Goal: Check status: Check status

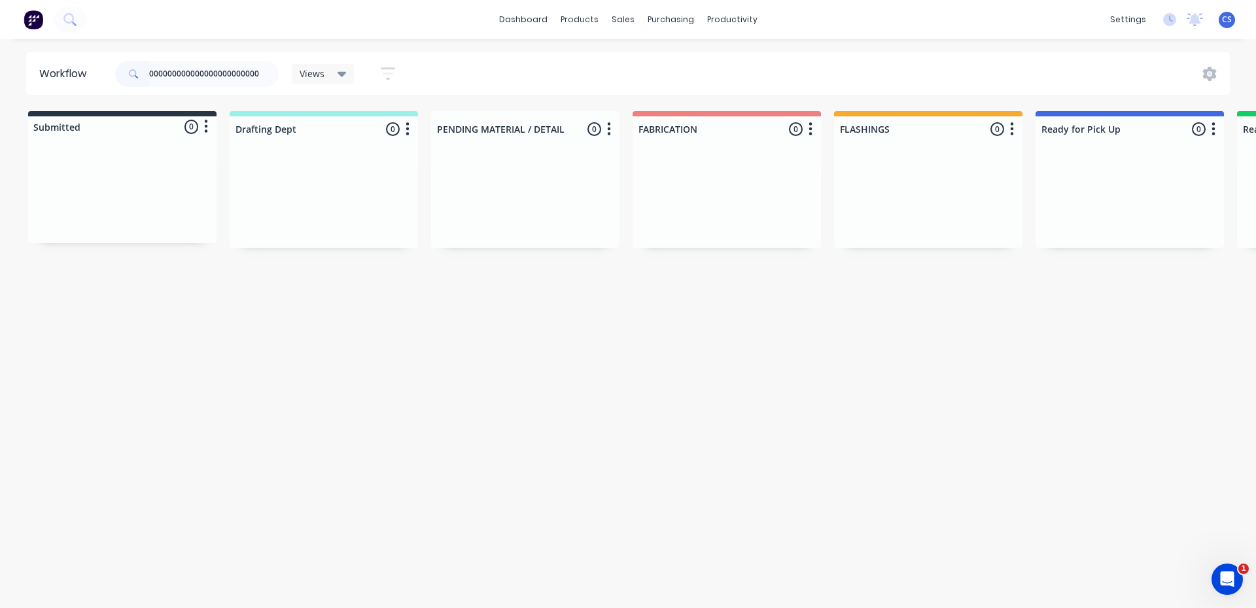
drag, startPoint x: 264, startPoint y: 70, endPoint x: 61, endPoint y: 54, distance: 203.4
click at [61, 54] on header "Workflow 000000000000000000000000 Views Save new view None (Default) edit [PERS…" at bounding box center [628, 73] width 1204 height 43
type input "48348"
click at [1111, 228] on div "PO #[PERSON_NAME]" at bounding box center [1129, 234] width 165 height 12
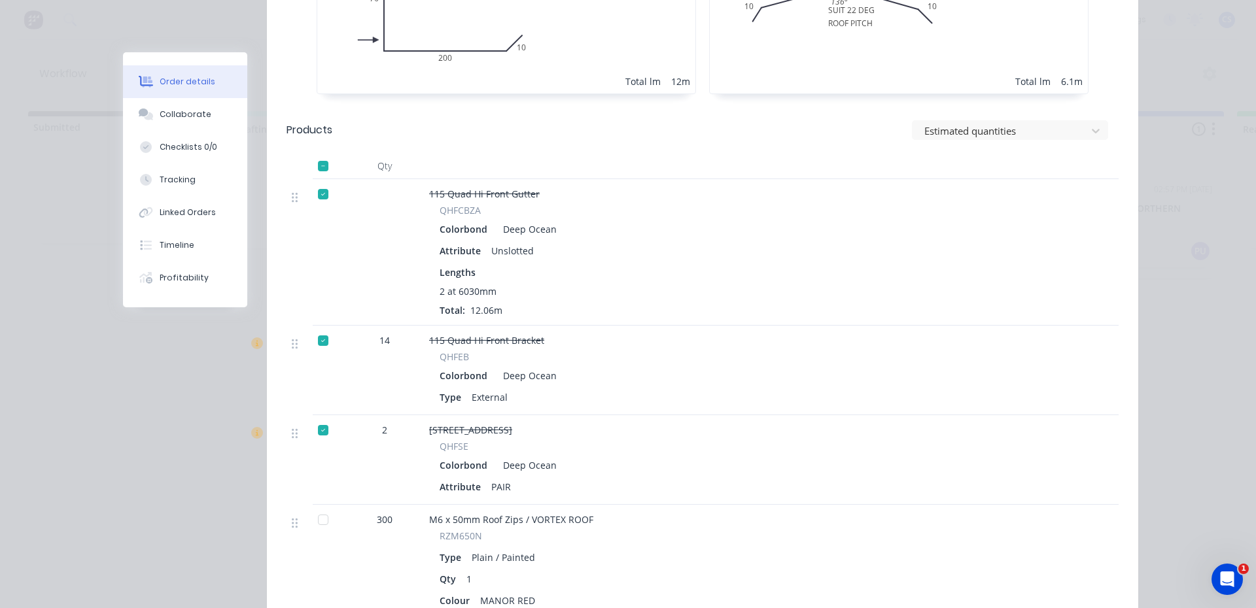
scroll to position [623, 0]
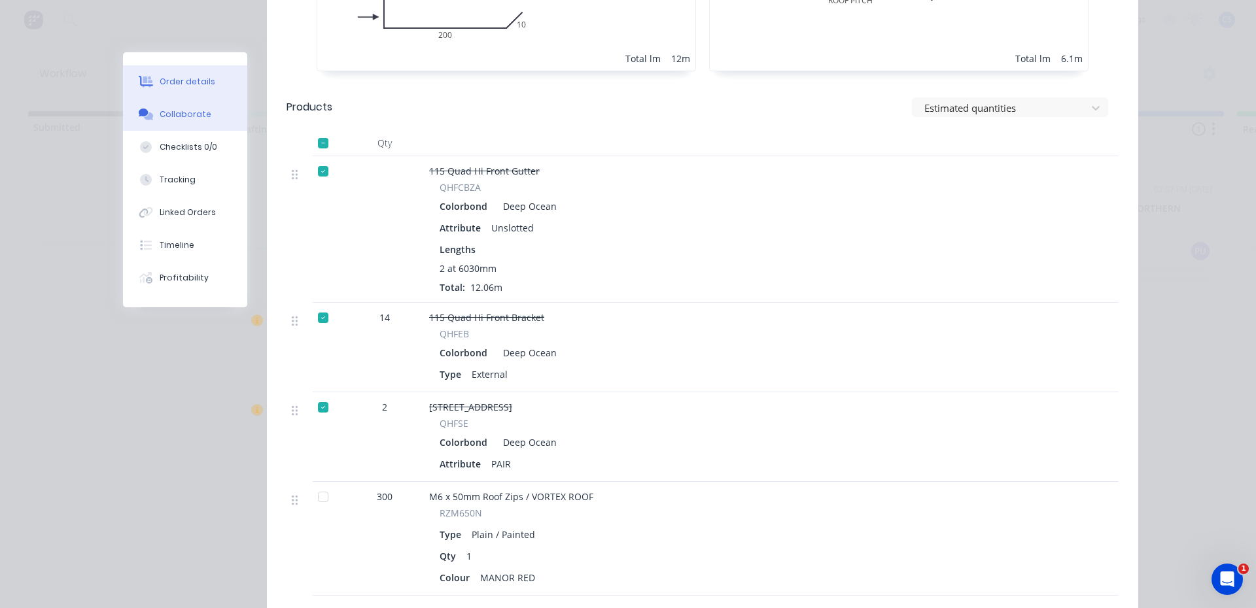
click at [178, 111] on div "Collaborate" at bounding box center [186, 115] width 52 height 12
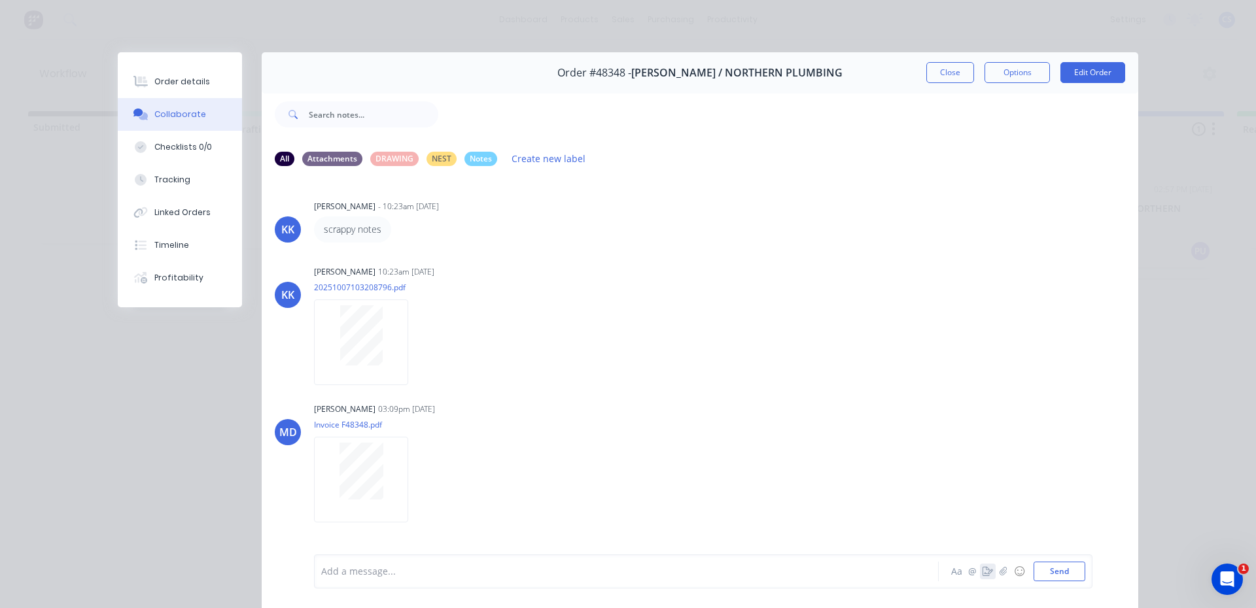
click at [984, 570] on icon "button" at bounding box center [987, 571] width 10 height 9
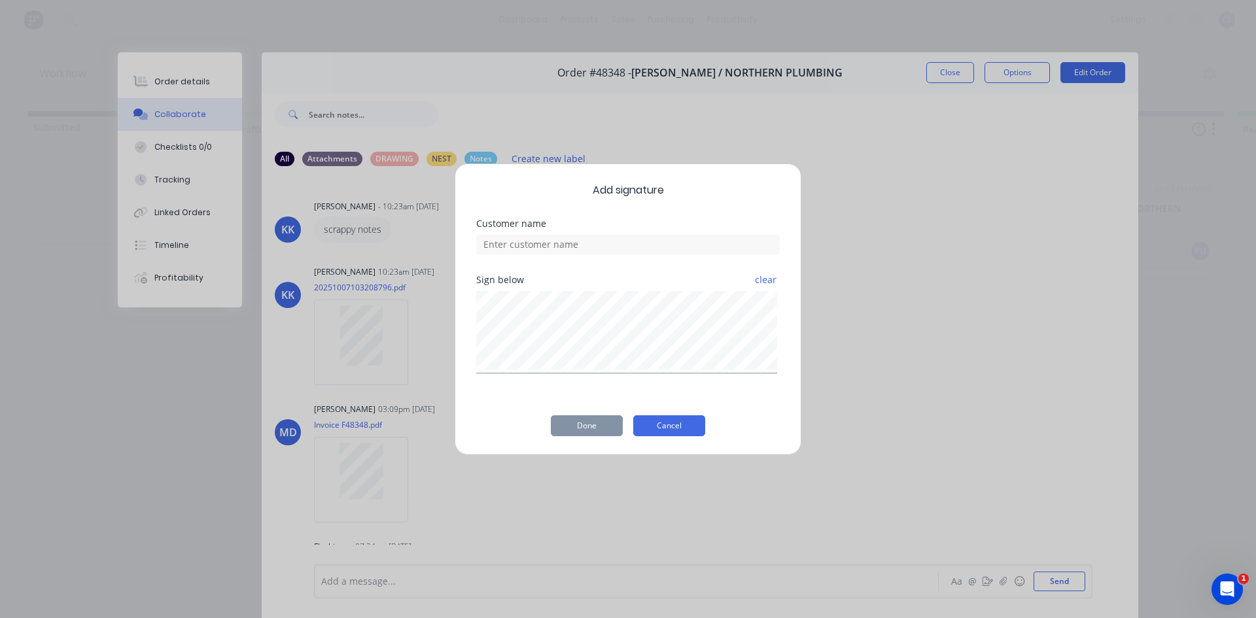
click at [695, 428] on button "Cancel" at bounding box center [669, 425] width 72 height 21
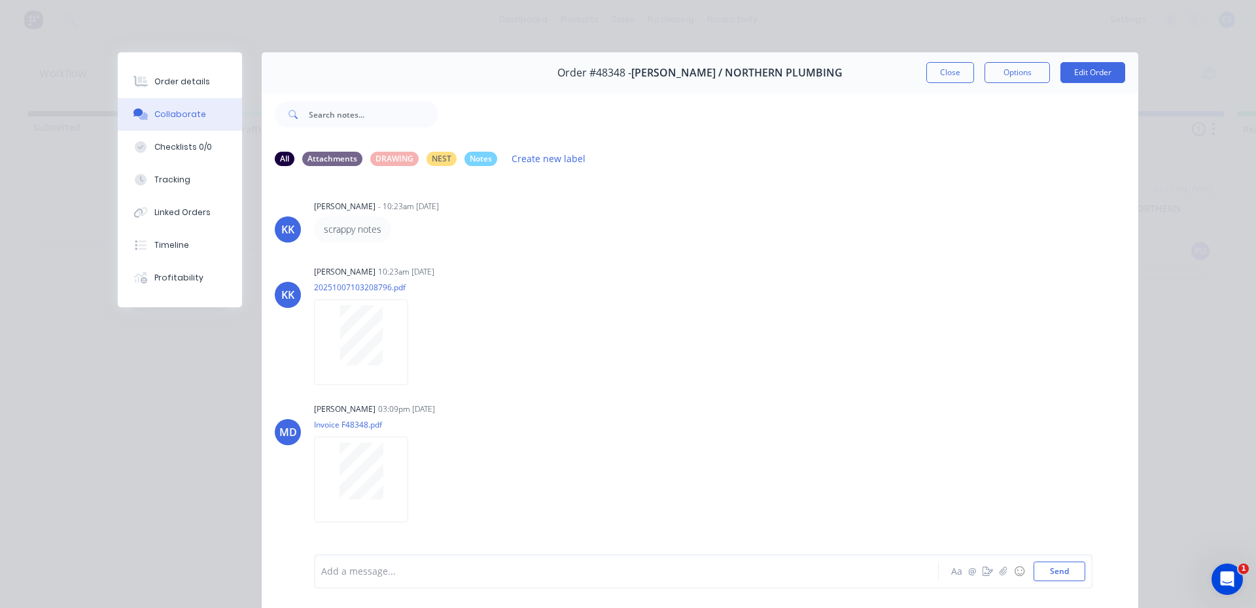
click at [177, 63] on div "Order details Collaborate Checklists 0/0 Tracking Linked Orders Timeline Profit…" at bounding box center [180, 179] width 124 height 255
click at [176, 75] on button "Order details" at bounding box center [180, 81] width 124 height 33
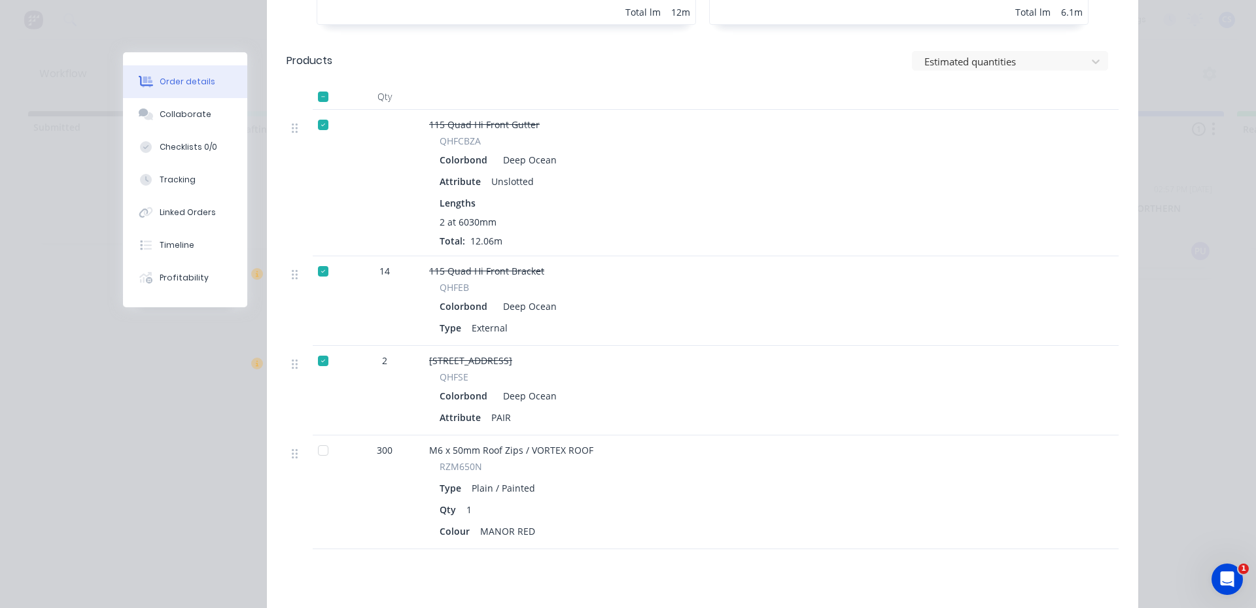
scroll to position [785, 0]
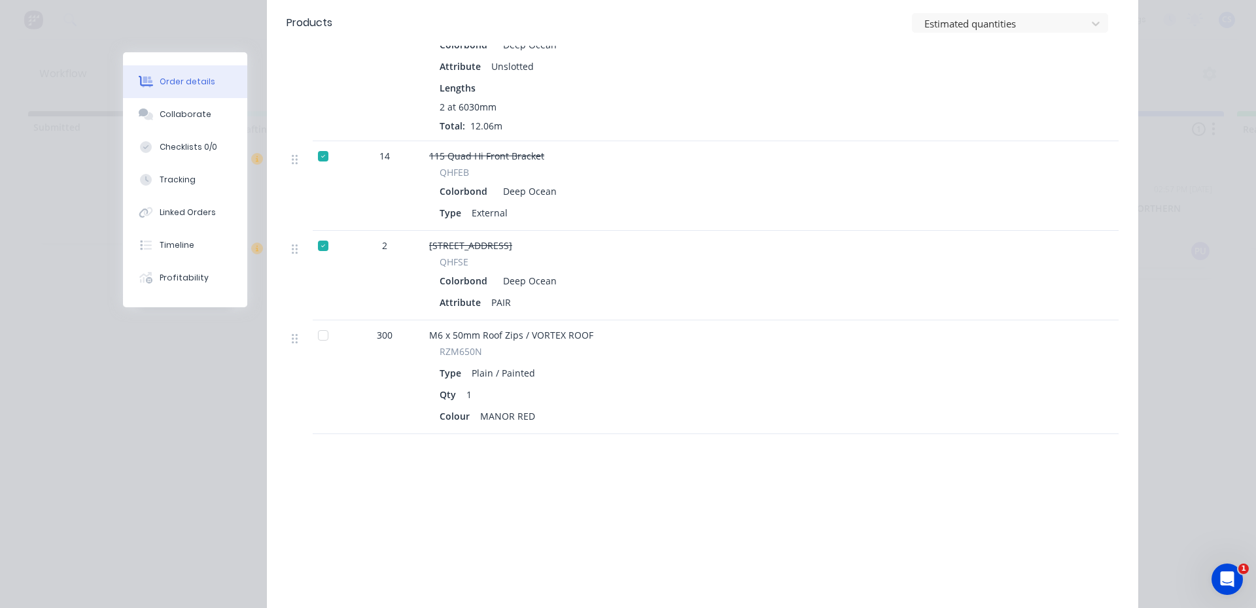
click at [183, 69] on button "Order details" at bounding box center [185, 81] width 124 height 33
click at [188, 128] on button "Collaborate" at bounding box center [185, 114] width 124 height 33
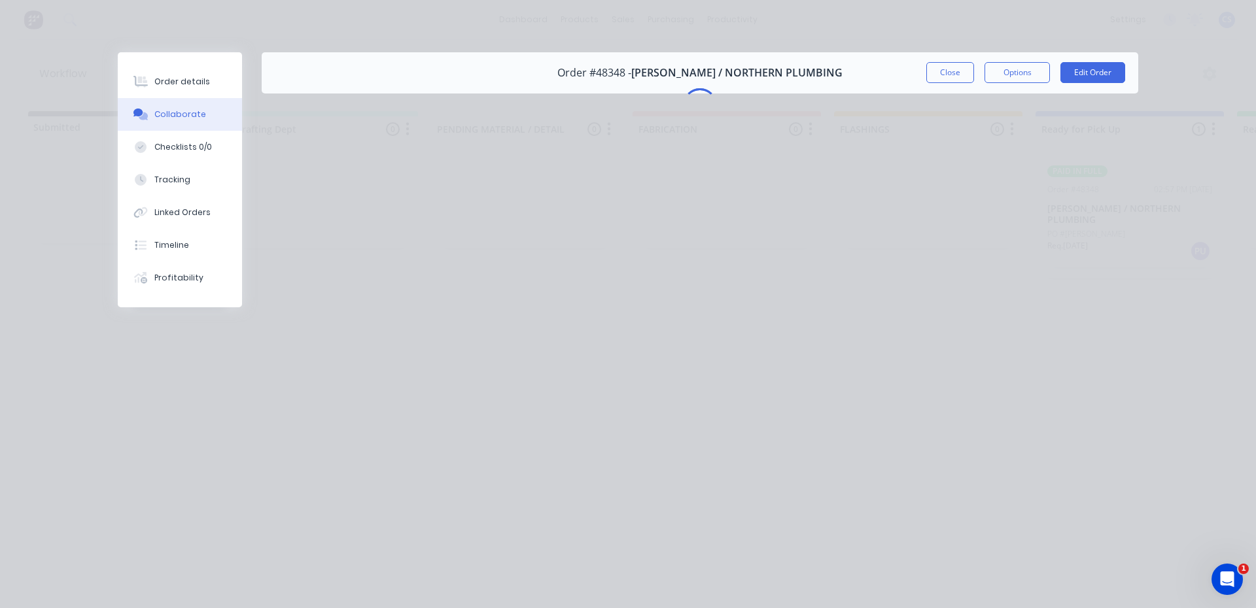
scroll to position [0, 0]
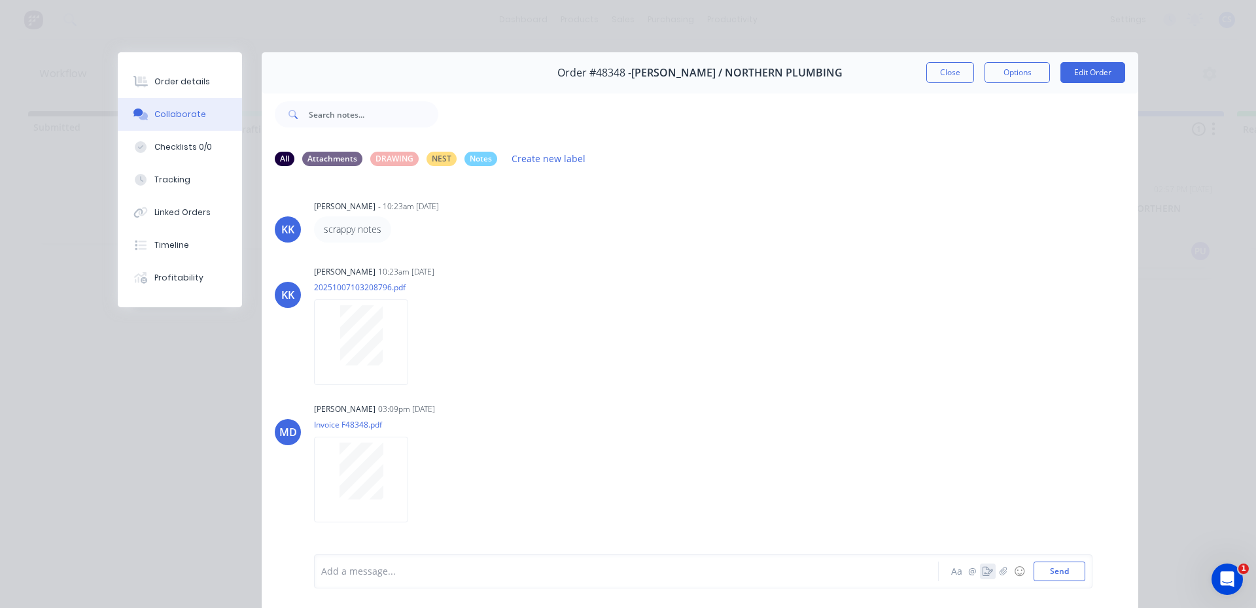
click at [982, 569] on icon "button" at bounding box center [987, 571] width 10 height 9
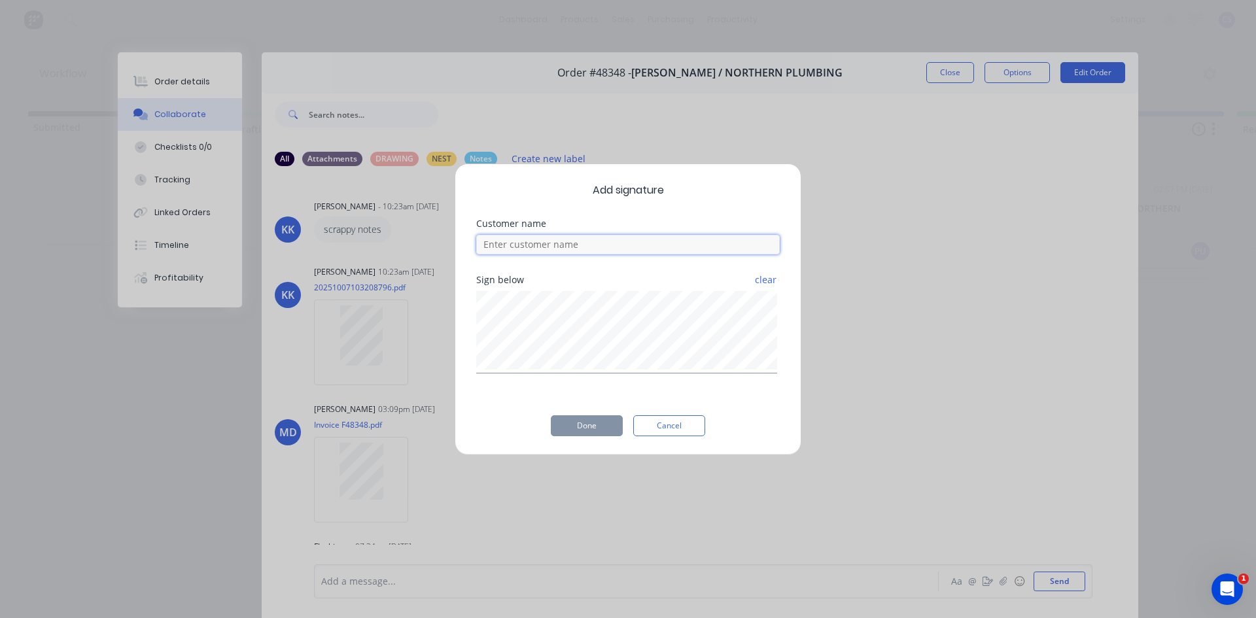
click at [527, 254] on input at bounding box center [627, 245] width 303 height 20
type input "[PERSON_NAME]"
click at [585, 428] on button "Done" at bounding box center [587, 425] width 72 height 21
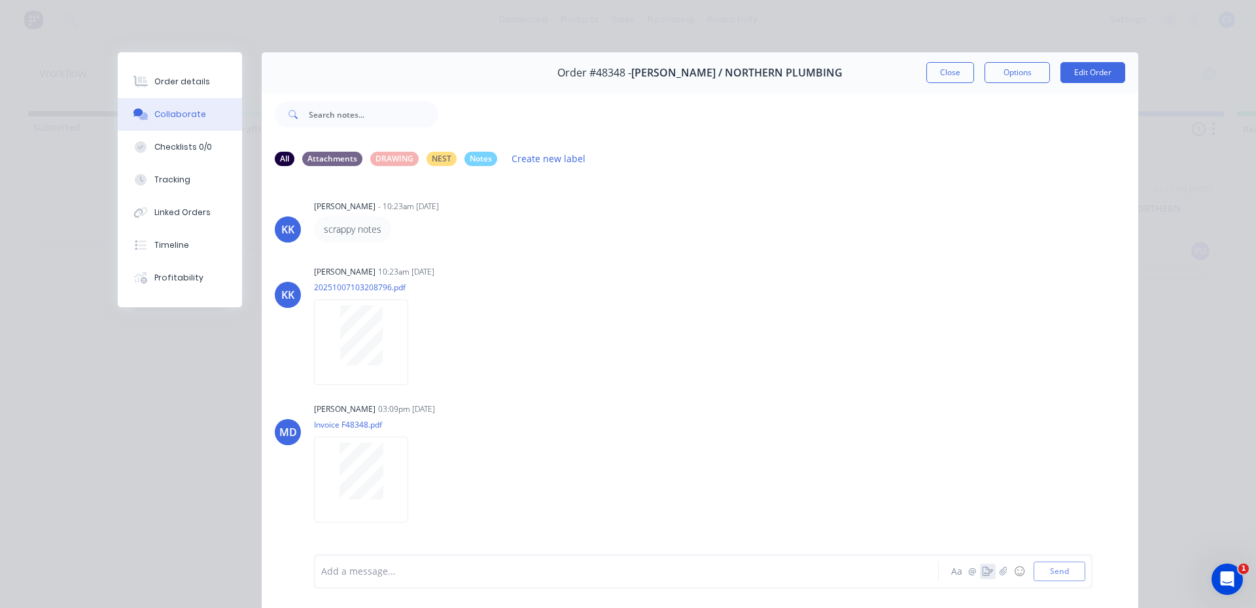
scroll to position [20, 0]
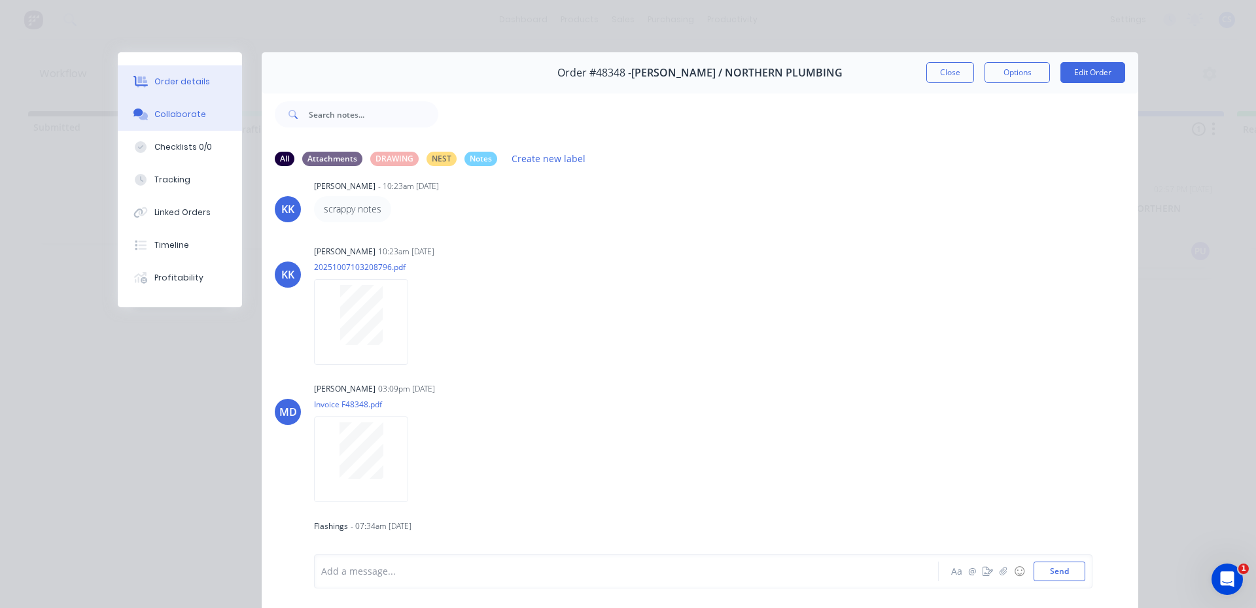
click at [171, 71] on button "Order details" at bounding box center [180, 81] width 124 height 33
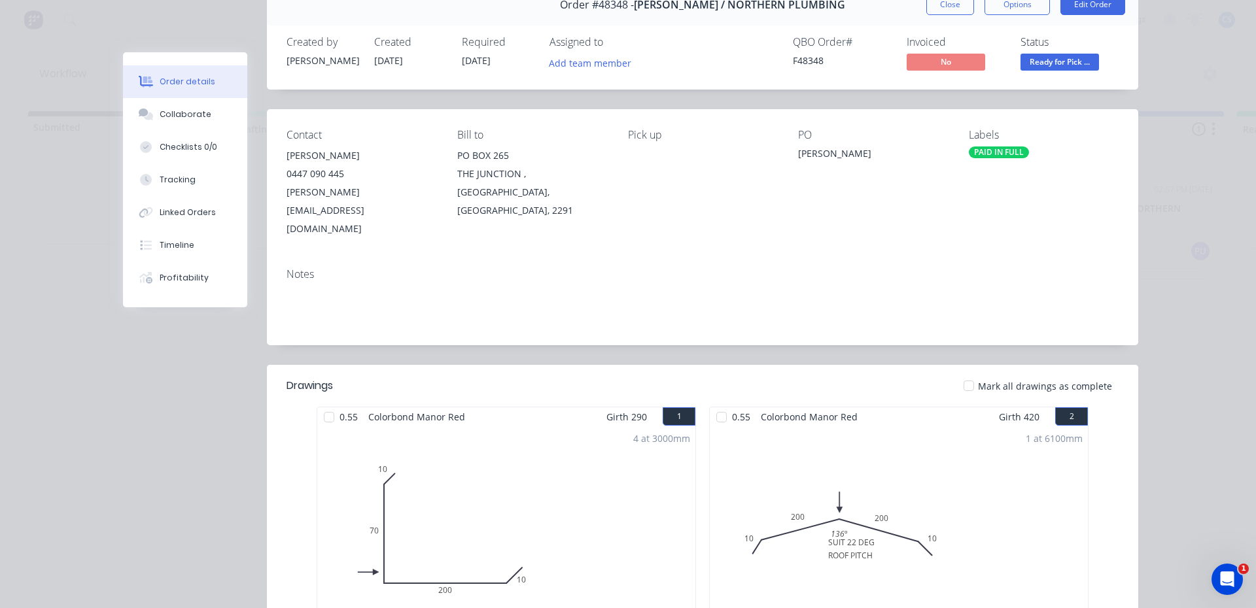
scroll to position [131, 0]
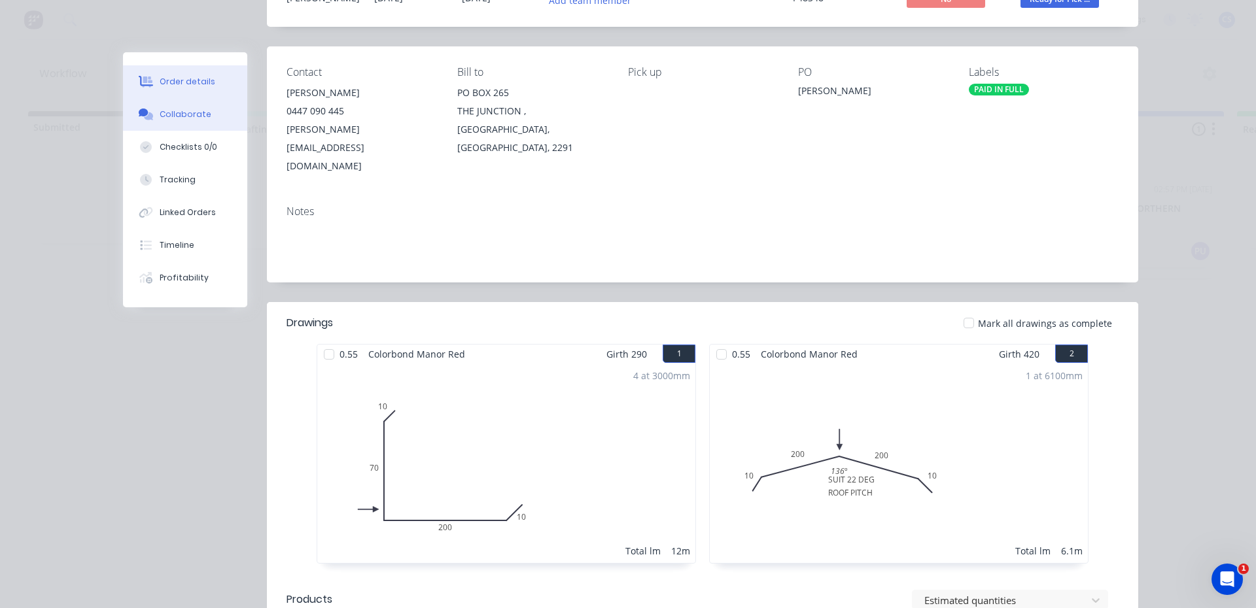
click at [162, 119] on div "Collaborate" at bounding box center [186, 115] width 52 height 12
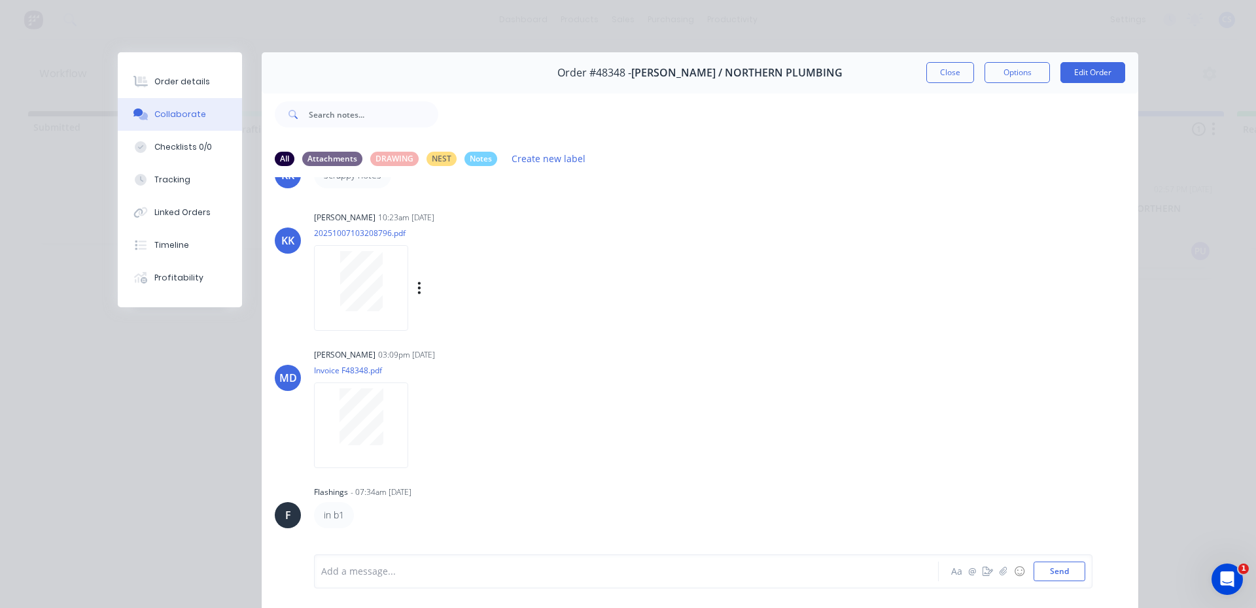
scroll to position [173, 0]
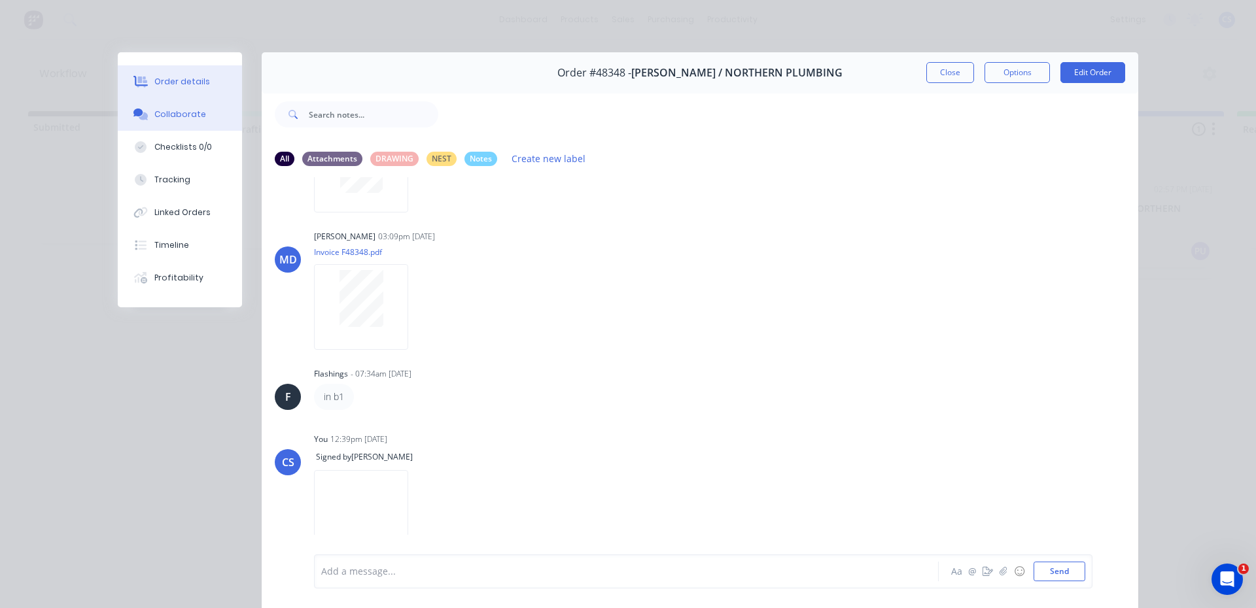
click at [197, 82] on div "Order details" at bounding box center [182, 82] width 56 height 12
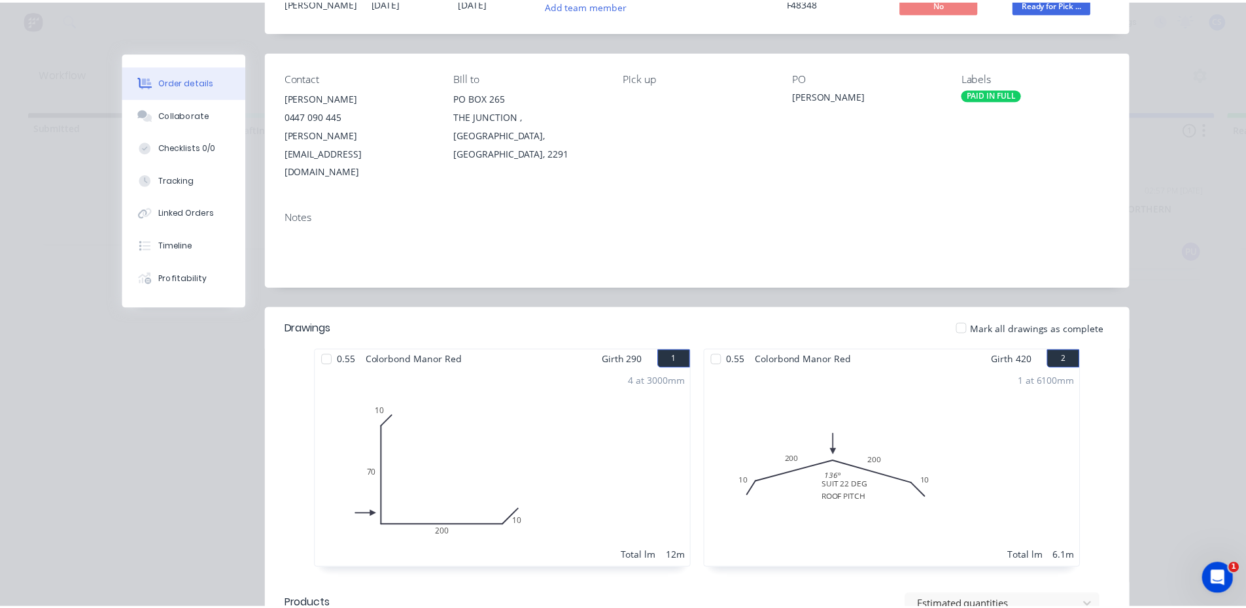
scroll to position [0, 0]
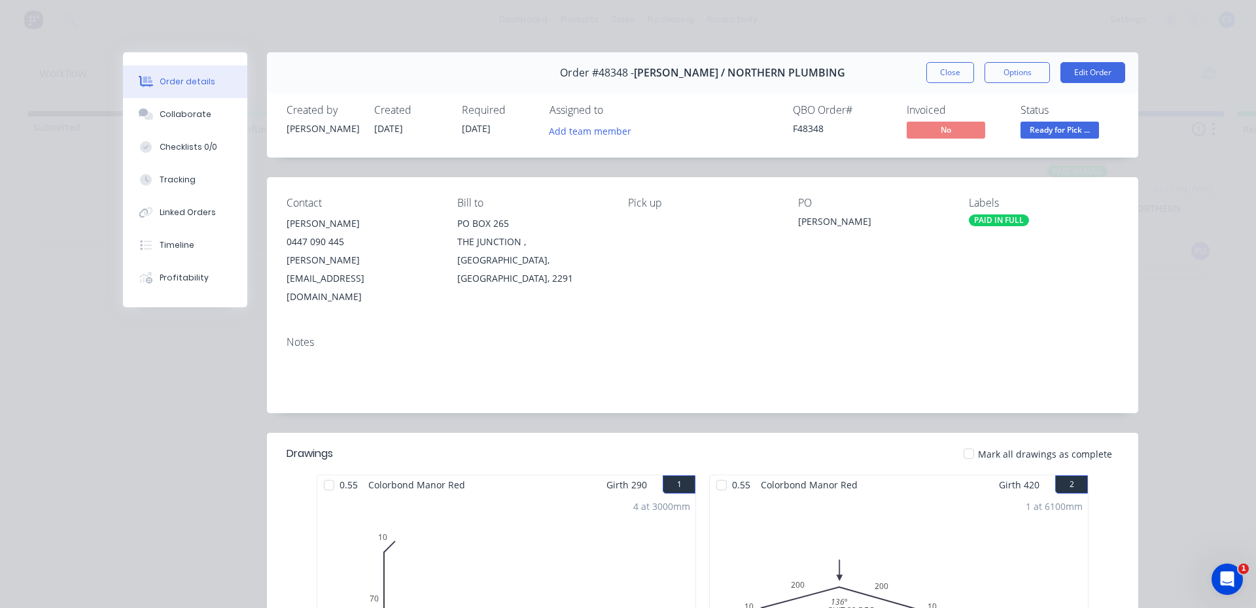
click at [1045, 135] on span "Ready for Pick ..." at bounding box center [1059, 130] width 78 height 16
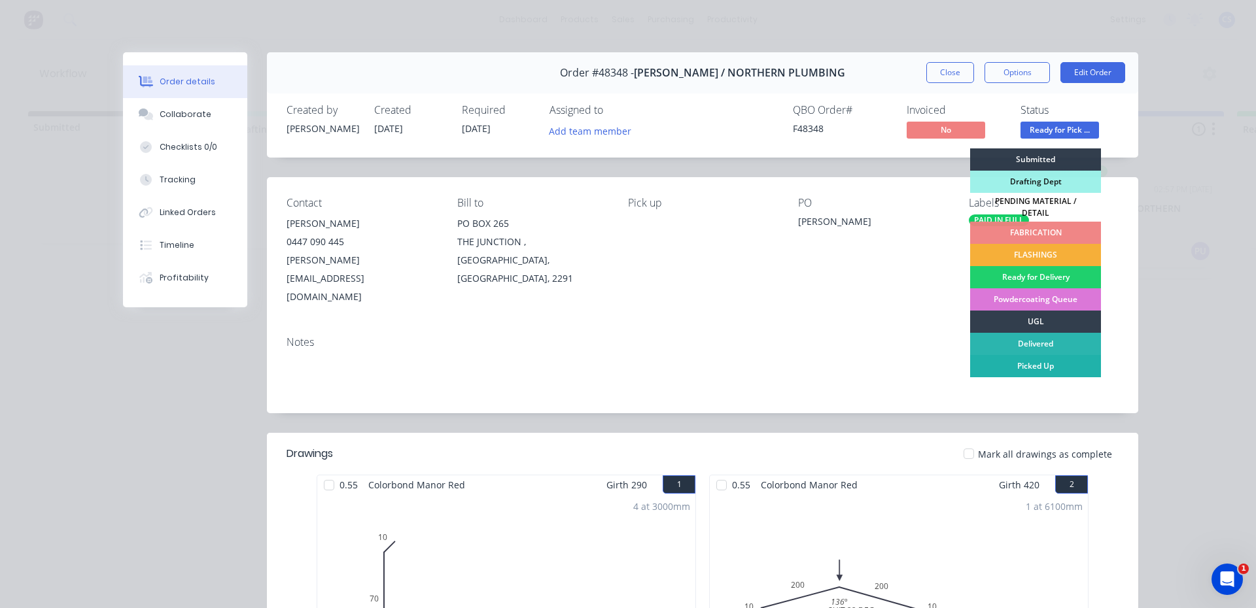
click at [1052, 360] on div "Picked Up" at bounding box center [1035, 366] width 131 height 22
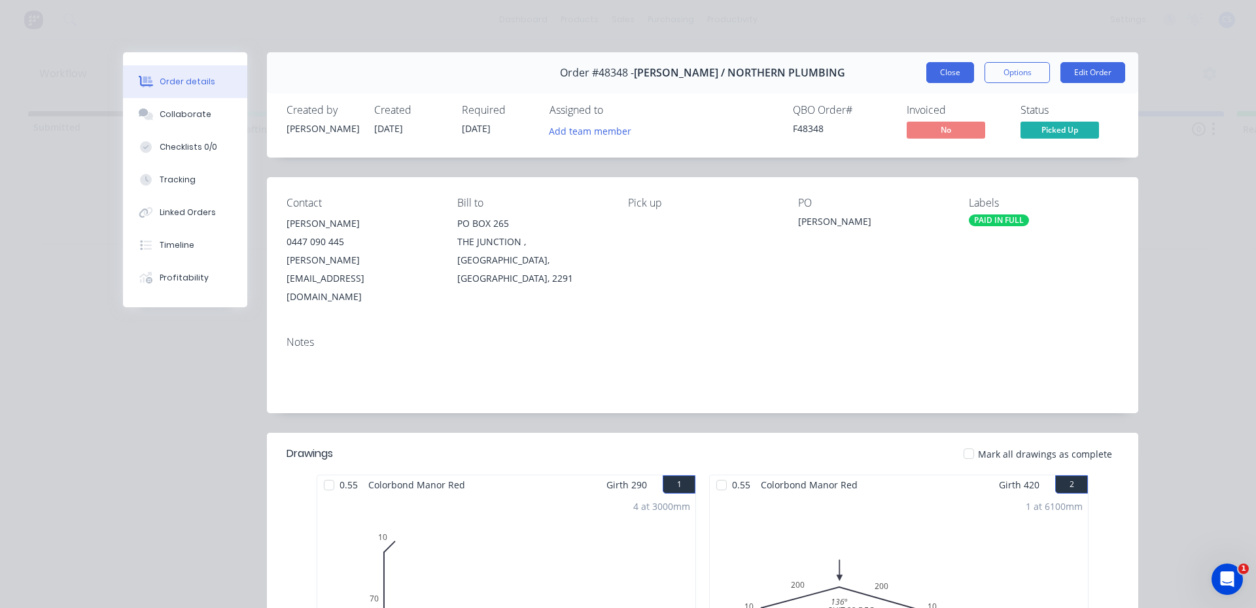
click at [931, 65] on button "Close" at bounding box center [950, 72] width 48 height 21
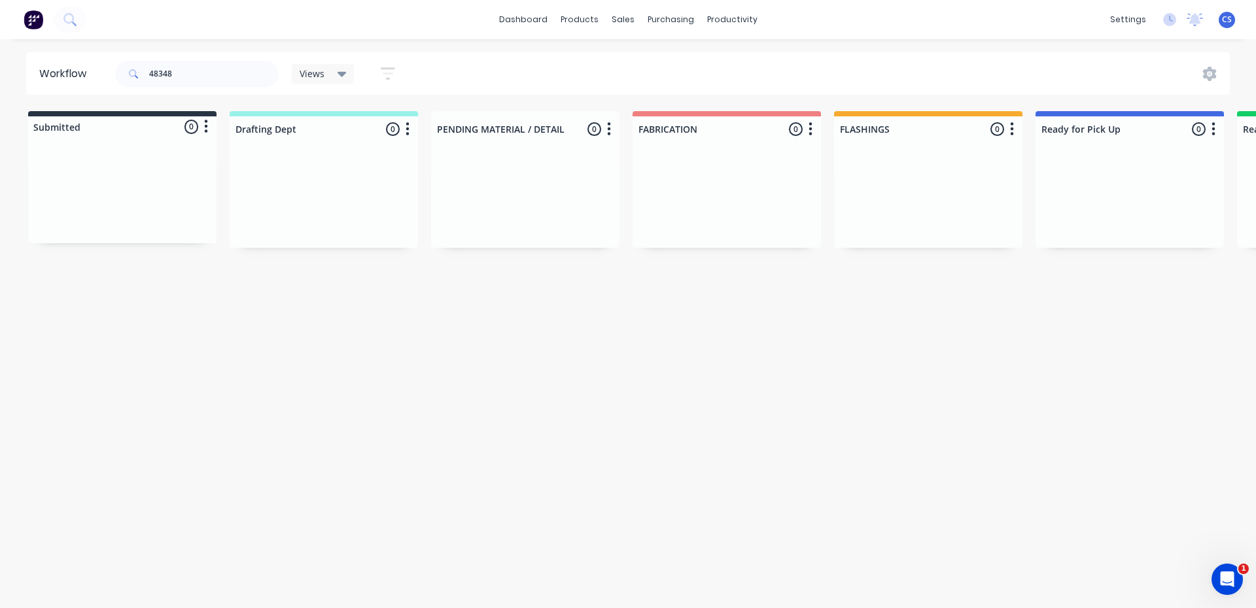
drag, startPoint x: 804, startPoint y: 93, endPoint x: 851, endPoint y: 115, distance: 52.1
click at [844, 115] on div "Workflow 48348 Views Save new view None (Default) edit [PERSON_NAME] edit [PERS…" at bounding box center [628, 317] width 1256 height 530
drag, startPoint x: 172, startPoint y: 75, endPoint x: 90, endPoint y: 61, distance: 83.4
click at [90, 61] on header "Workflow 48348 Views Save new view None (Default) edit [PERSON_NAME] edit [PERS…" at bounding box center [628, 73] width 1204 height 43
drag, startPoint x: 198, startPoint y: 73, endPoint x: 125, endPoint y: 66, distance: 72.9
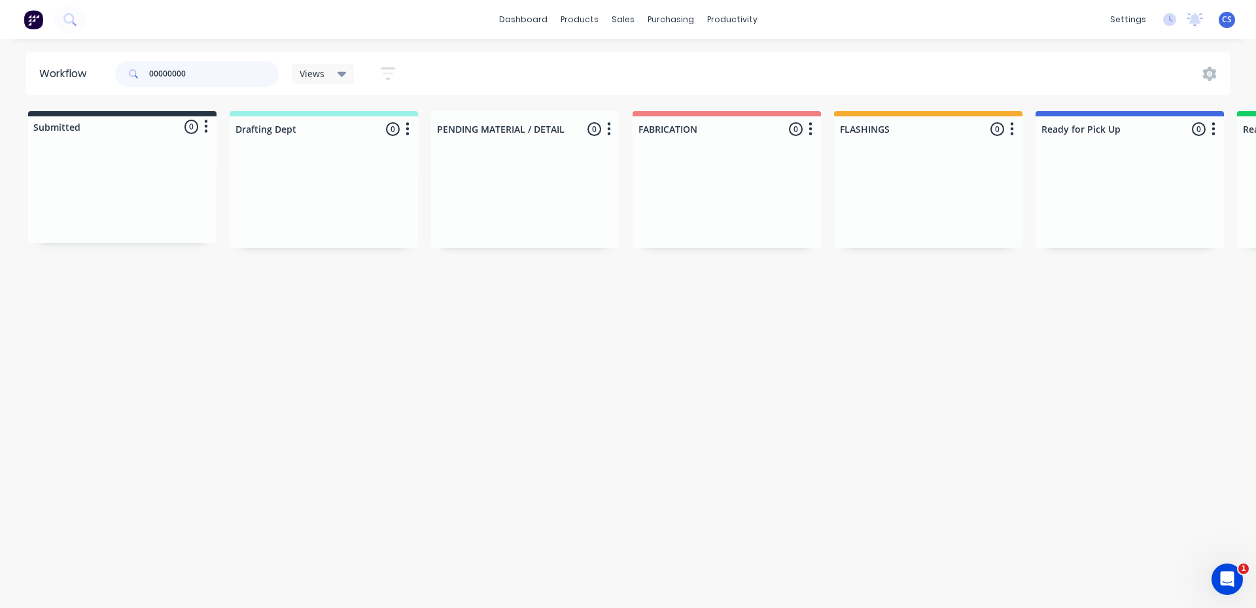
click at [130, 66] on div "00000000" at bounding box center [197, 74] width 164 height 26
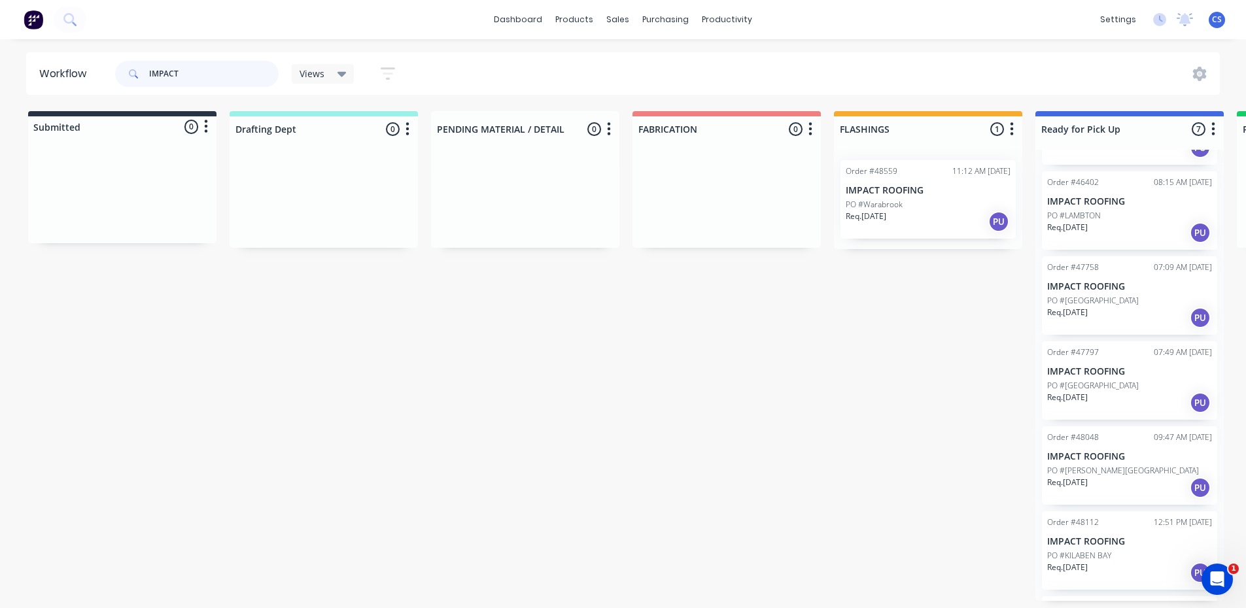
scroll to position [148, 0]
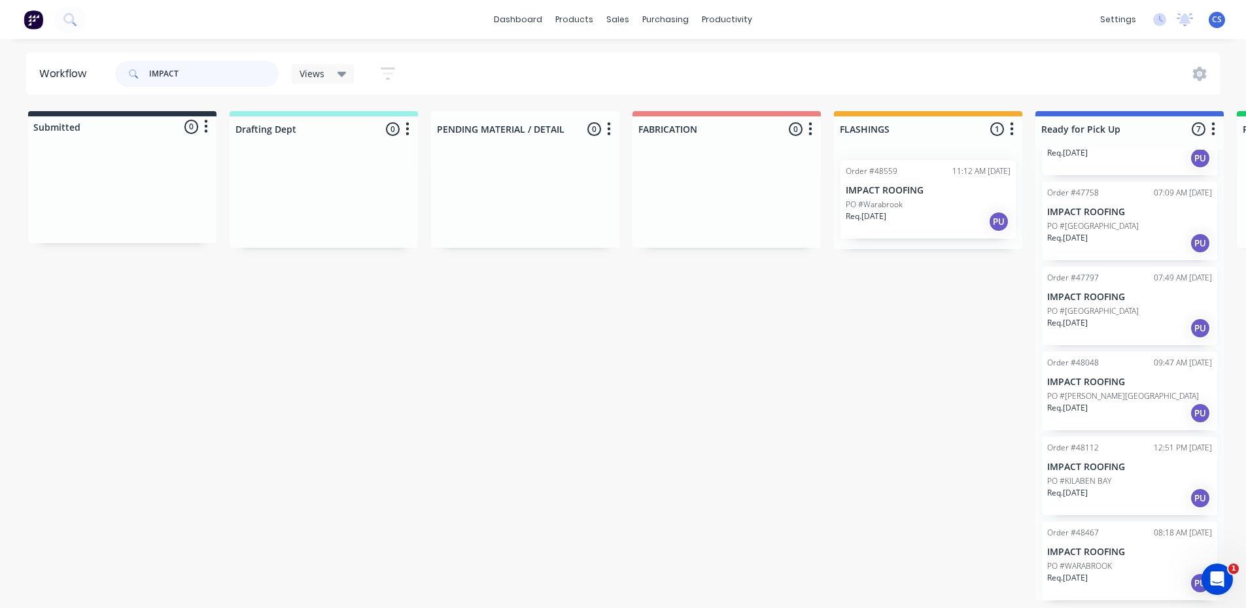
type input "IMPACT"
click at [886, 209] on p "PO #Warabrook" at bounding box center [874, 205] width 57 height 12
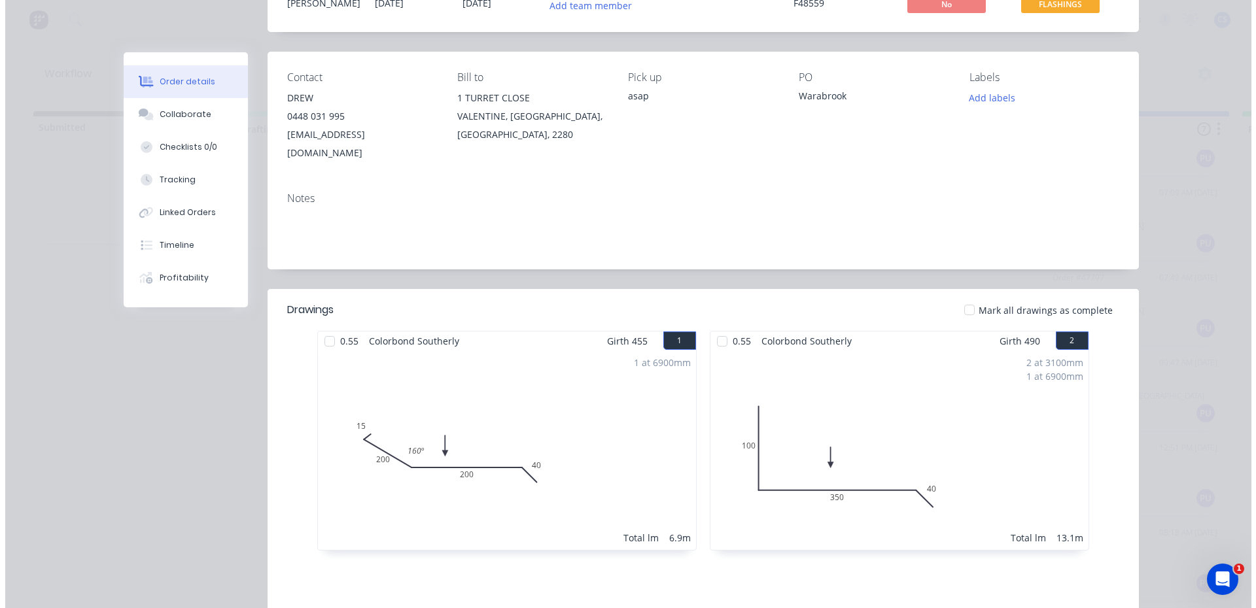
scroll to position [0, 0]
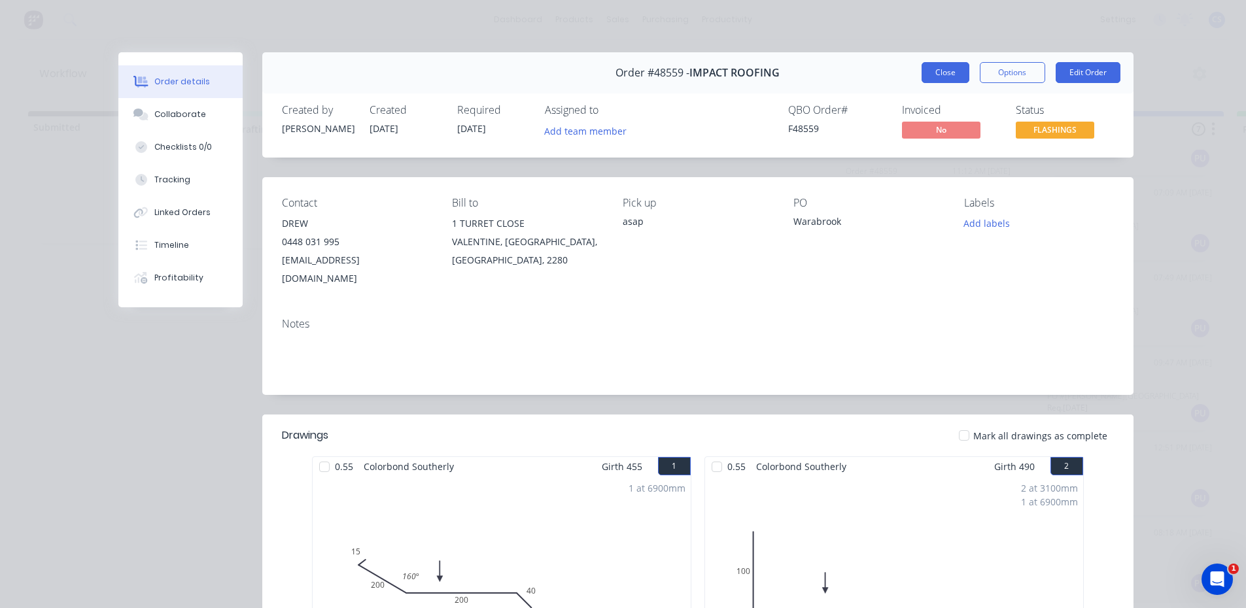
click at [948, 67] on button "Close" at bounding box center [946, 72] width 48 height 21
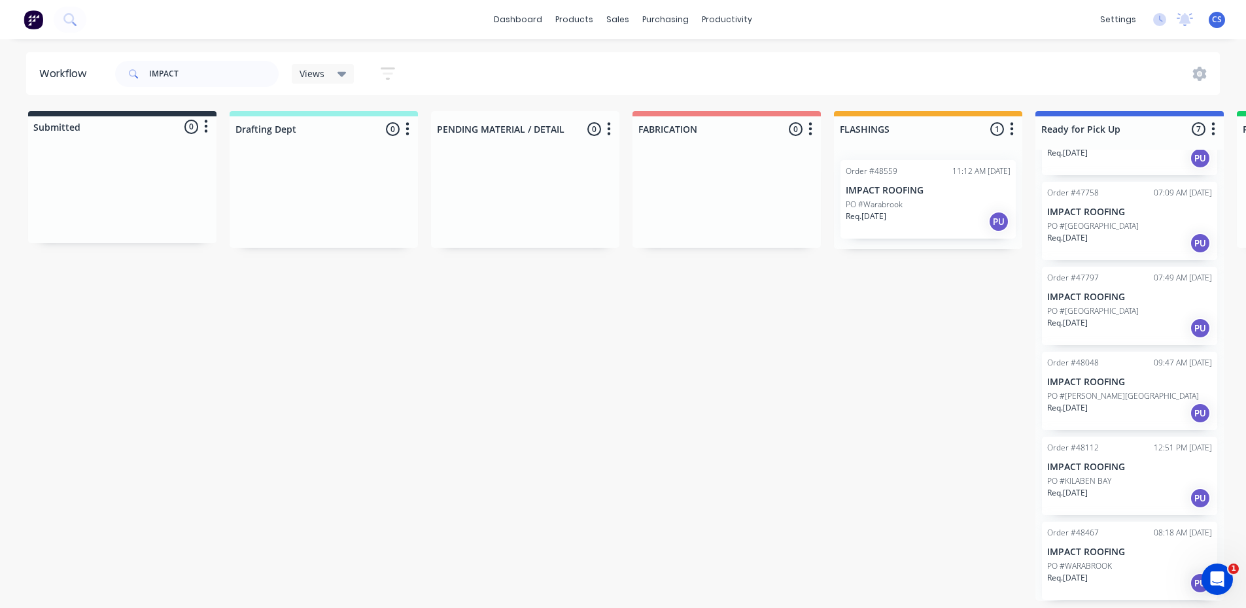
click at [924, 223] on div "Req. [DATE] PU" at bounding box center [928, 222] width 165 height 22
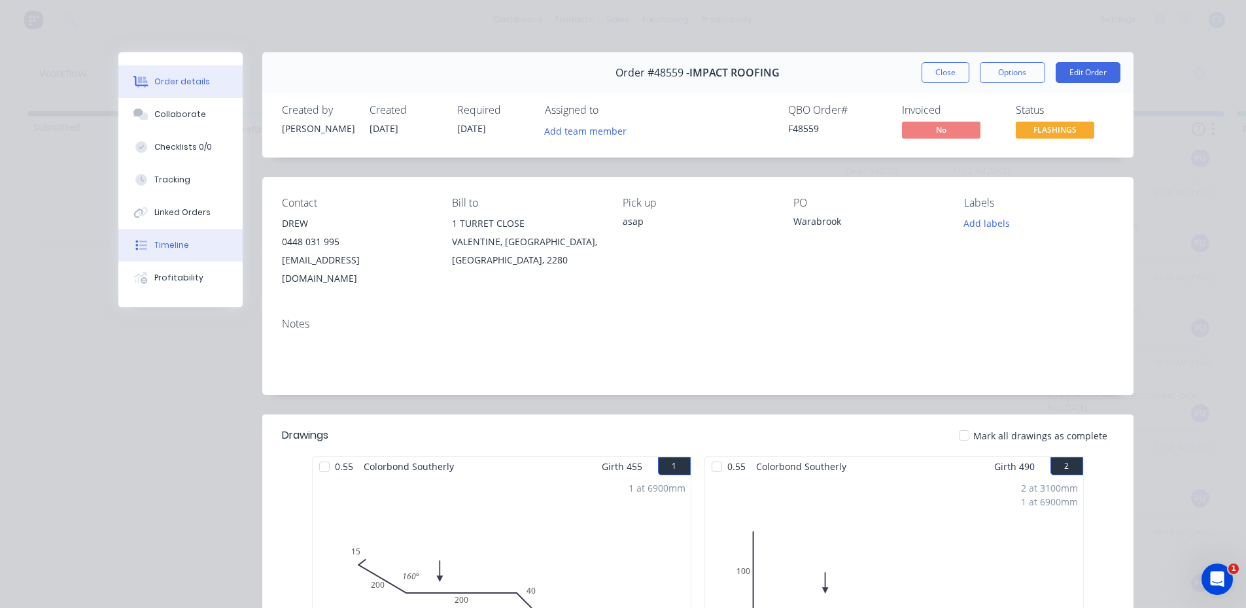
drag, startPoint x: 169, startPoint y: 117, endPoint x: 178, endPoint y: 252, distance: 135.7
click at [170, 116] on div "Collaborate" at bounding box center [180, 115] width 52 height 12
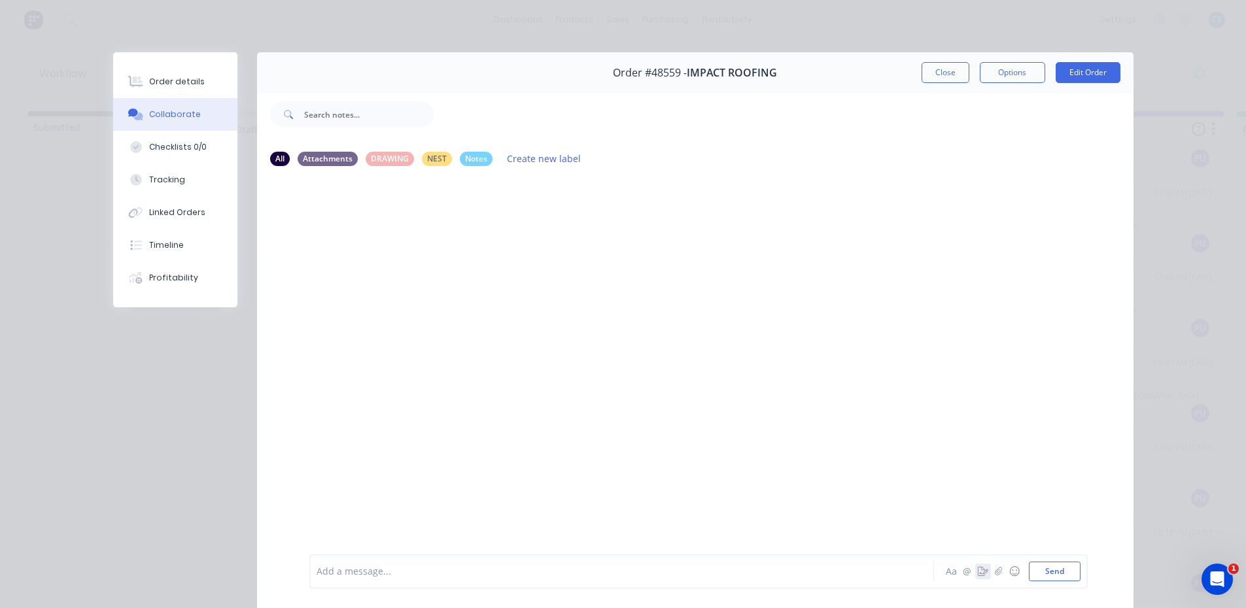
click at [980, 575] on icon "button" at bounding box center [983, 571] width 10 height 9
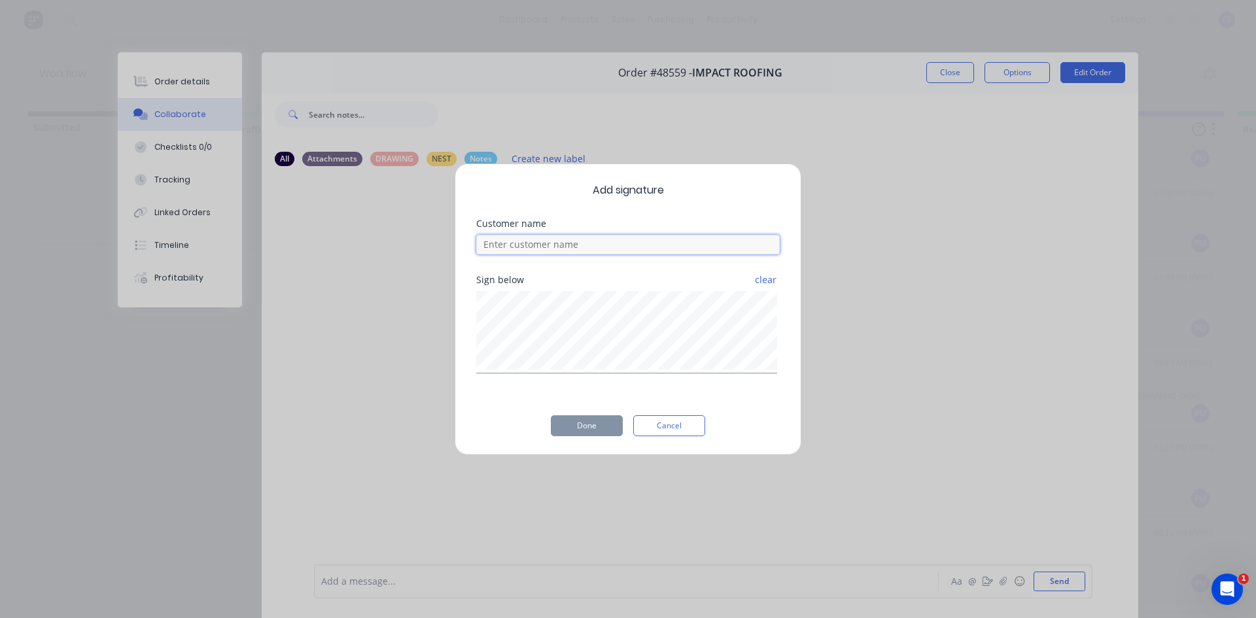
click at [504, 249] on input at bounding box center [627, 245] width 303 height 20
type input "DRE"
click at [581, 430] on button "Done" at bounding box center [587, 425] width 72 height 21
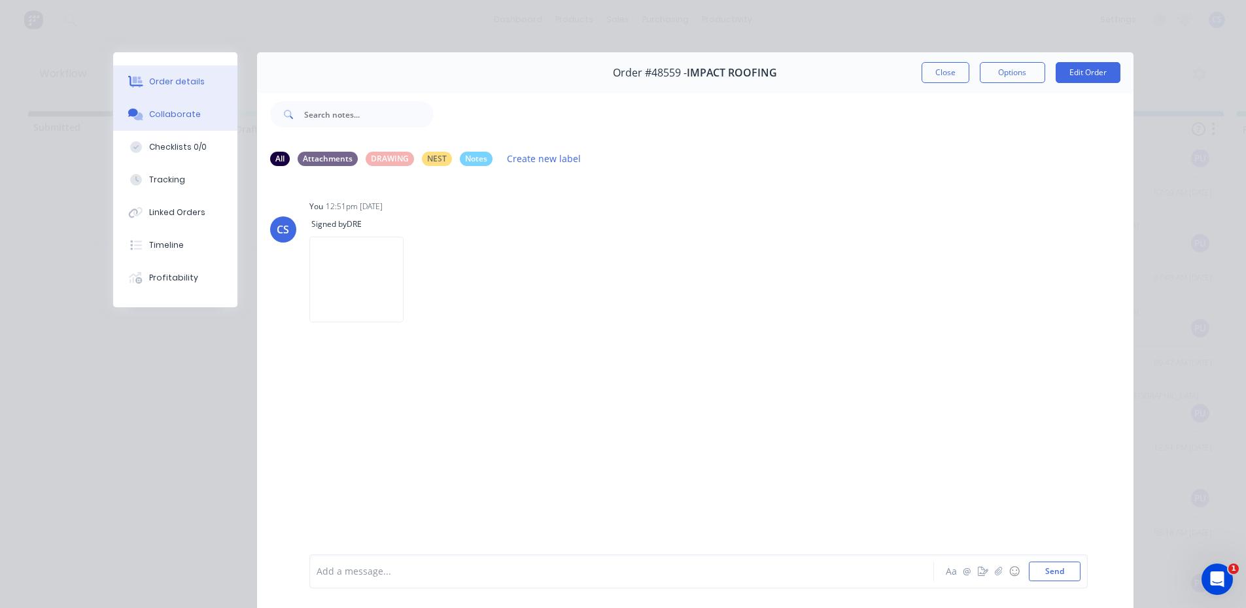
click at [186, 67] on button "Order details" at bounding box center [175, 81] width 124 height 33
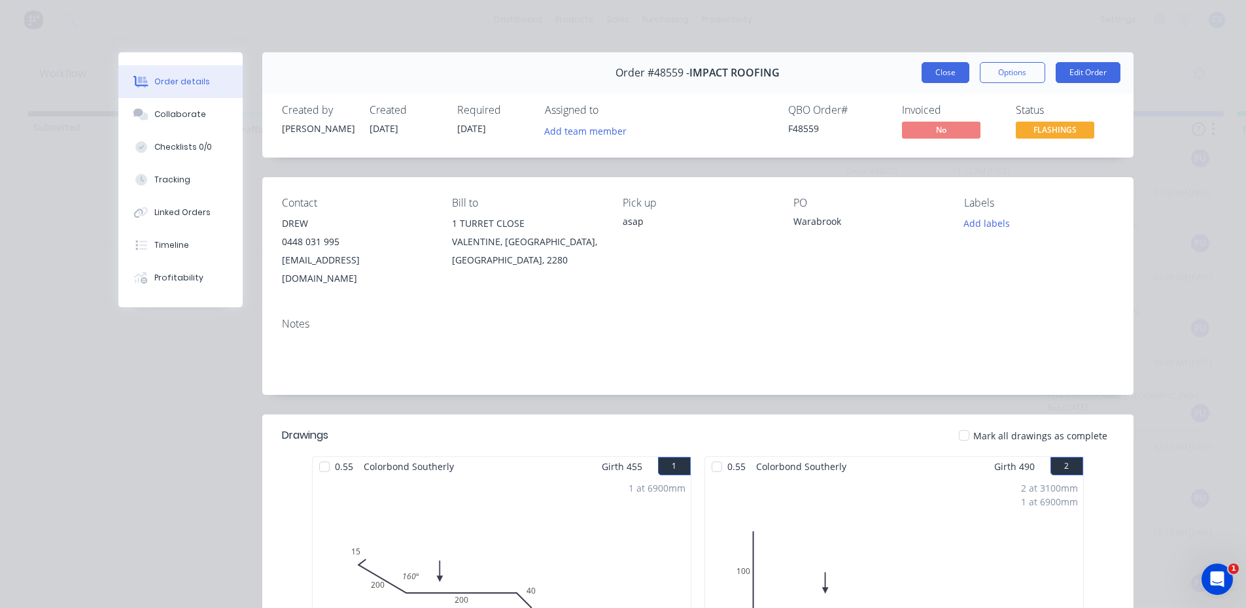
click at [922, 67] on button "Close" at bounding box center [946, 72] width 48 height 21
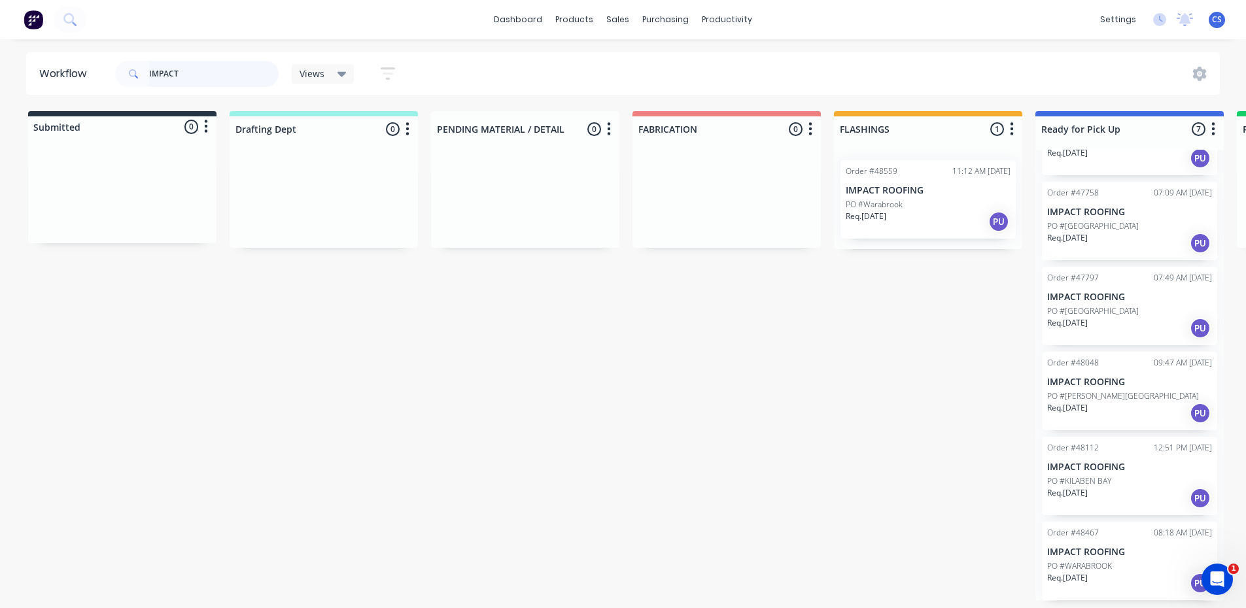
drag, startPoint x: 176, startPoint y: 71, endPoint x: 142, endPoint y: 74, distance: 34.2
click at [142, 74] on div "IMPACT" at bounding box center [197, 74] width 164 height 26
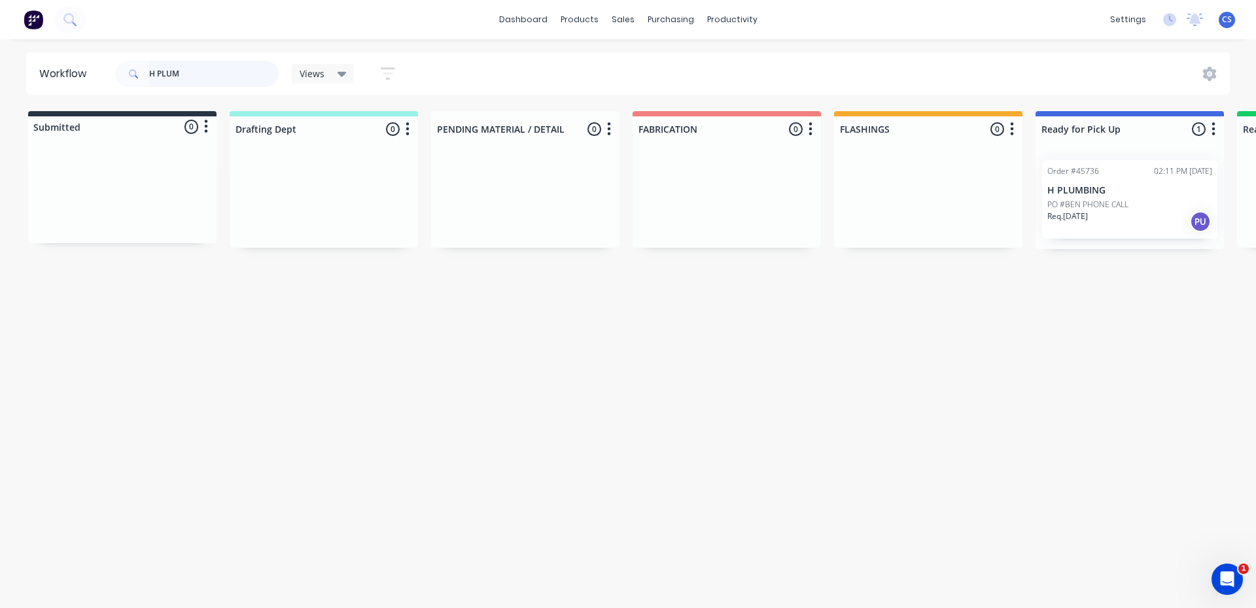
type input "H PLUM"
click at [1111, 217] on div "Req. [DATE] PU" at bounding box center [1129, 222] width 165 height 22
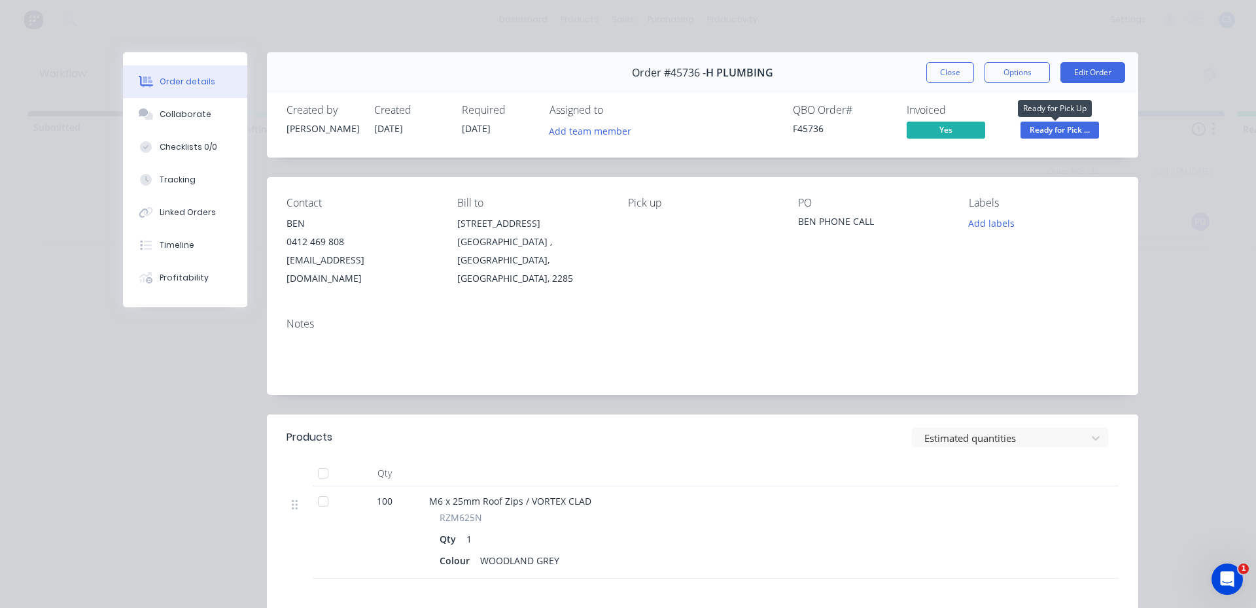
click at [1076, 126] on span "Ready for Pick ..." at bounding box center [1059, 130] width 78 height 16
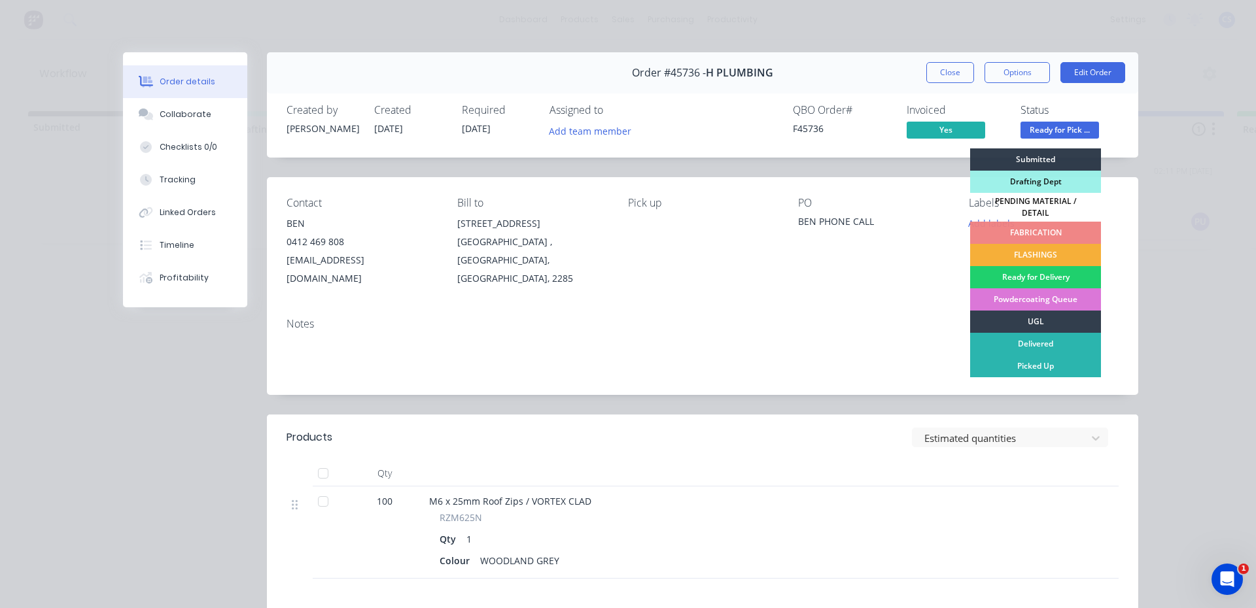
click at [1060, 372] on div "Submitted Drafting Dept PENDING MATERIAL / DETAIL FABRICATION FLASHINGS Ready f…" at bounding box center [1035, 300] width 131 height 304
click at [1058, 362] on div "Picked Up" at bounding box center [1035, 366] width 131 height 22
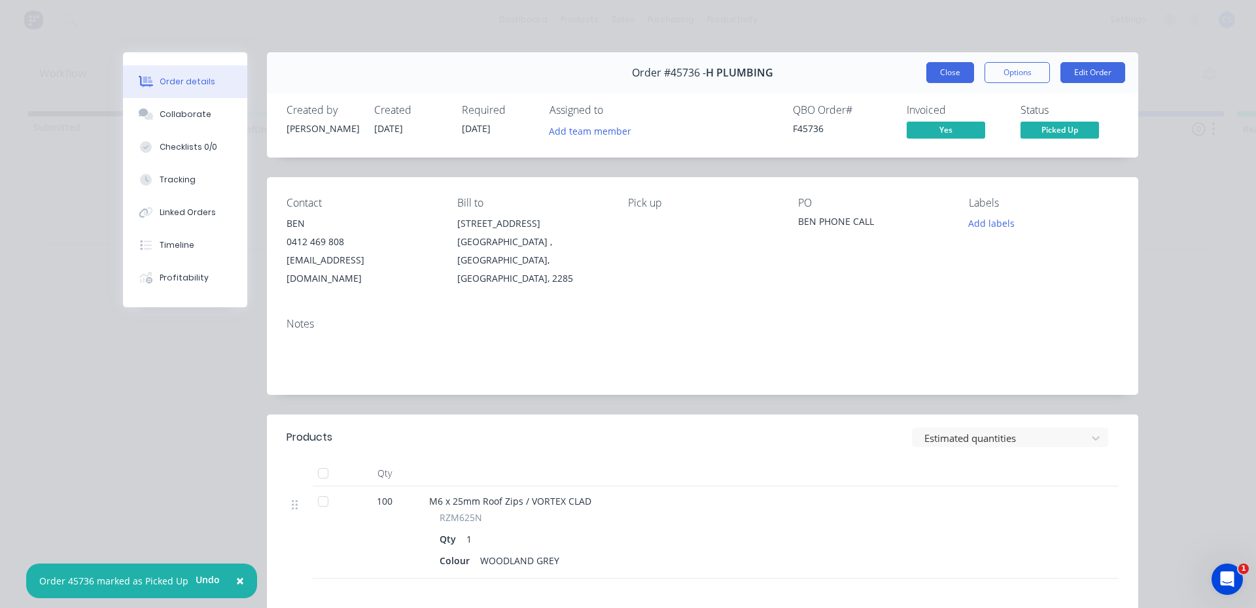
click at [951, 69] on button "Close" at bounding box center [950, 72] width 48 height 21
